Goal: Information Seeking & Learning: Compare options

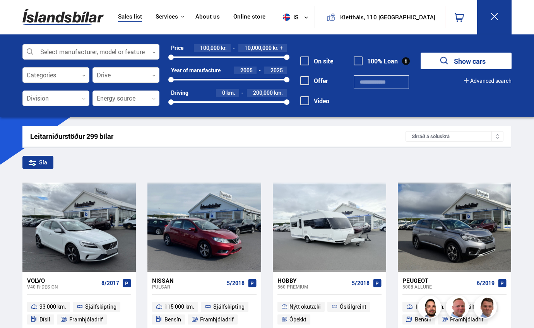
click at [253, 70] on div "2005" at bounding box center [245, 71] width 22 height 8
click at [251, 69] on font "2005" at bounding box center [246, 70] width 12 height 7
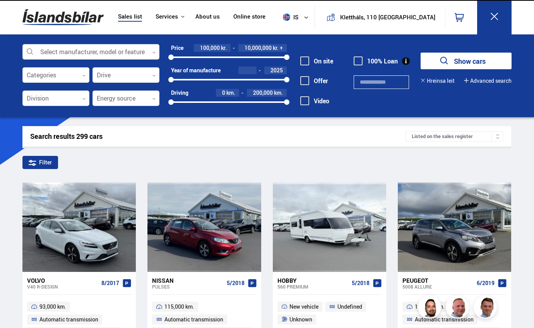
type input "****"
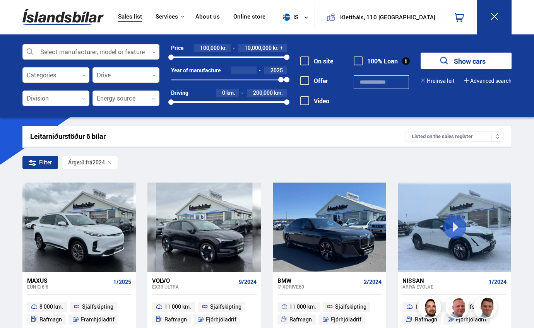
click at [153, 99] on icon at bounding box center [153, 99] width 3 height 2
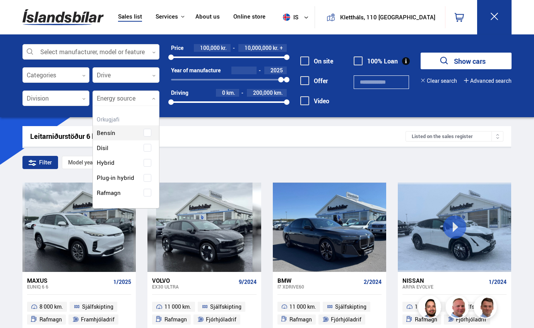
scroll to position [102, 66]
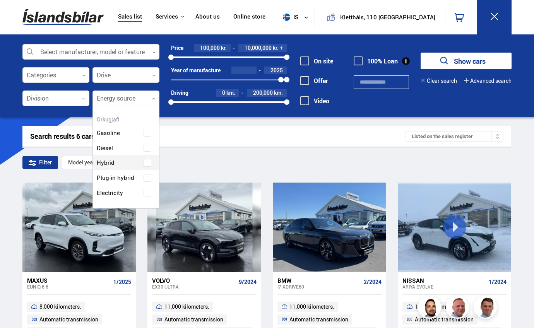
click at [148, 164] on div "Gasoline Diesel Hybrid Plug-in hybrid Electricity" at bounding box center [126, 157] width 66 height 87
click at [148, 154] on div "Diesel" at bounding box center [126, 147] width 62 height 11
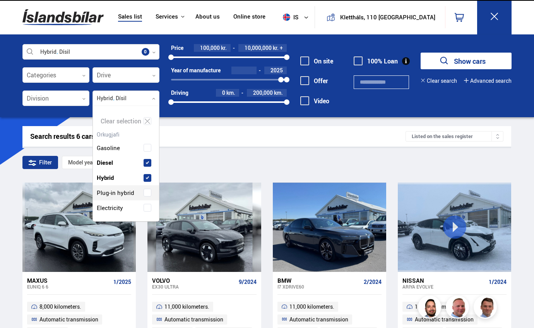
scroll to position [117, 70]
click at [146, 164] on span at bounding box center [147, 162] width 3 height 3
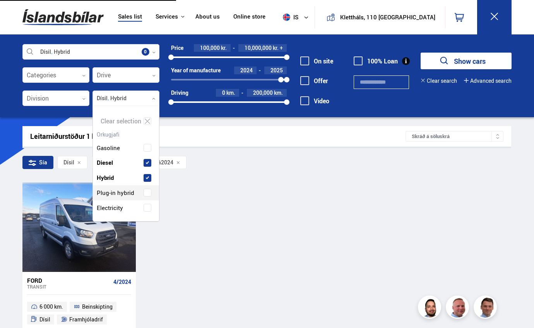
click at [146, 194] on span at bounding box center [147, 192] width 3 height 3
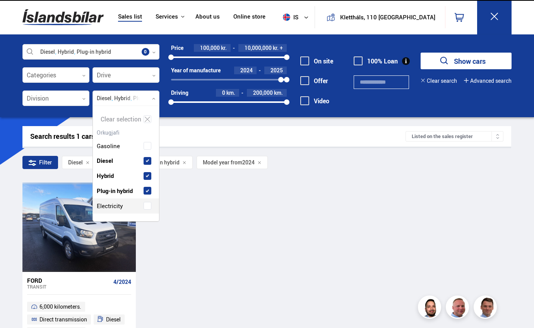
click at [147, 206] on span at bounding box center [147, 205] width 3 height 3
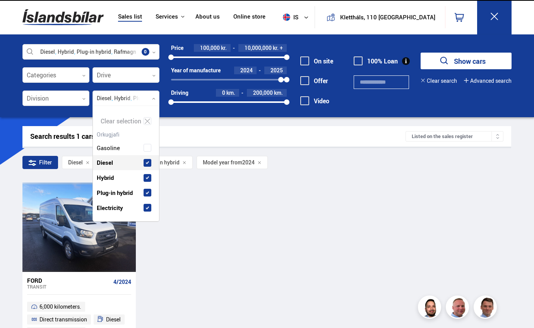
click at [71, 99] on div at bounding box center [55, 98] width 67 height 15
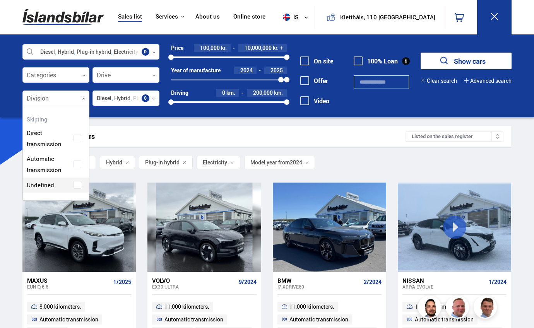
click at [82, 74] on icon at bounding box center [83, 75] width 3 height 3
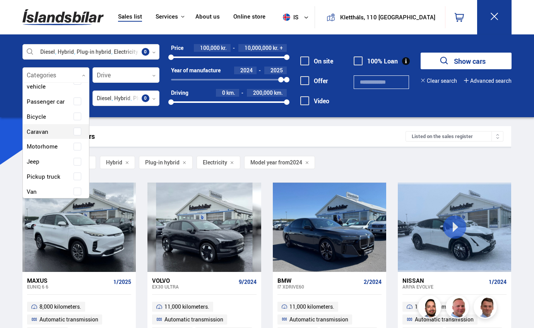
scroll to position [77, 0]
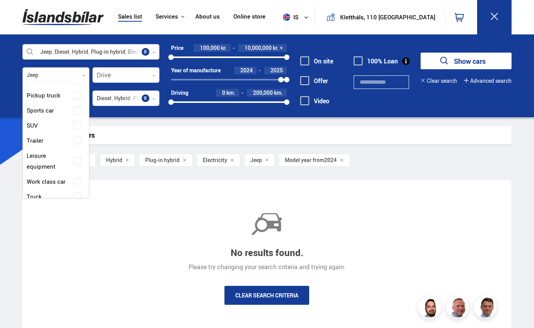
scroll to position [193, 0]
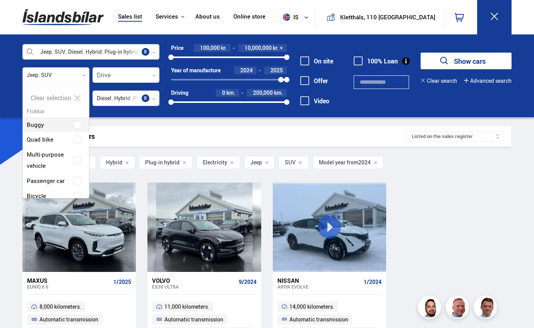
click at [353, 125] on div "Sales list Services Icelandic cars [DOMAIN_NAME] Icelandic Defense Instructions…" at bounding box center [267, 269] width 534 height 538
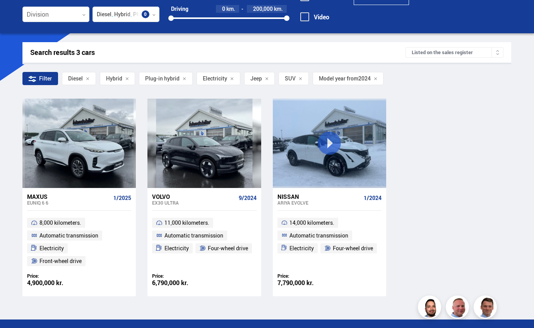
scroll to position [77, 0]
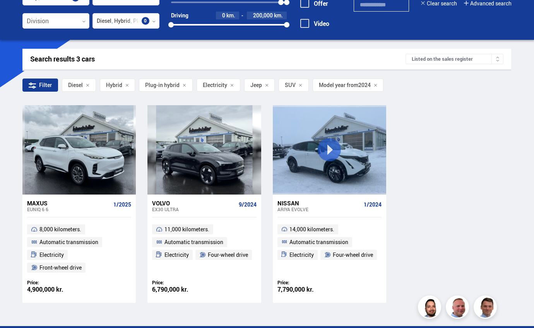
click at [267, 85] on icon at bounding box center [267, 86] width 4 height 4
